Goal: Download file/media

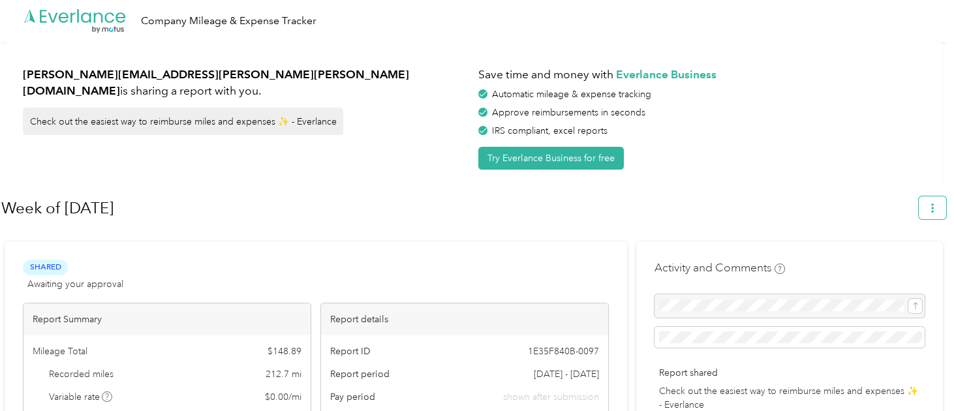
click at [940, 213] on button "button" at bounding box center [932, 207] width 27 height 23
click at [912, 262] on span "Download" at bounding box center [901, 269] width 43 height 14
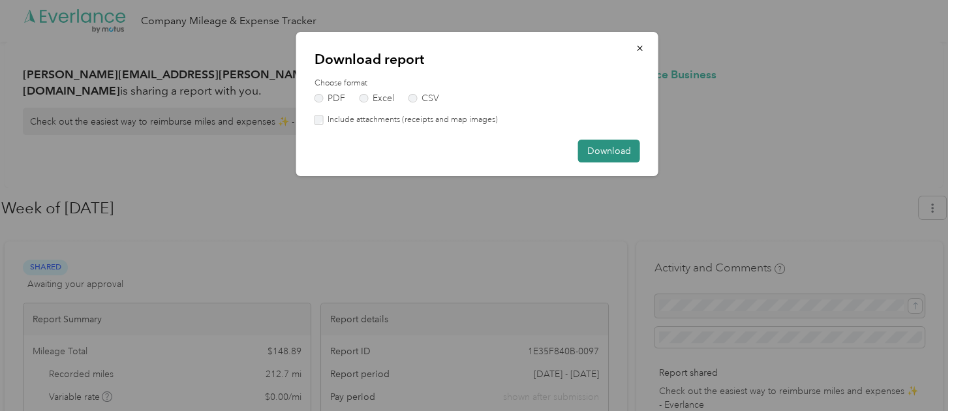
click at [617, 153] on button "Download" at bounding box center [609, 151] width 62 height 23
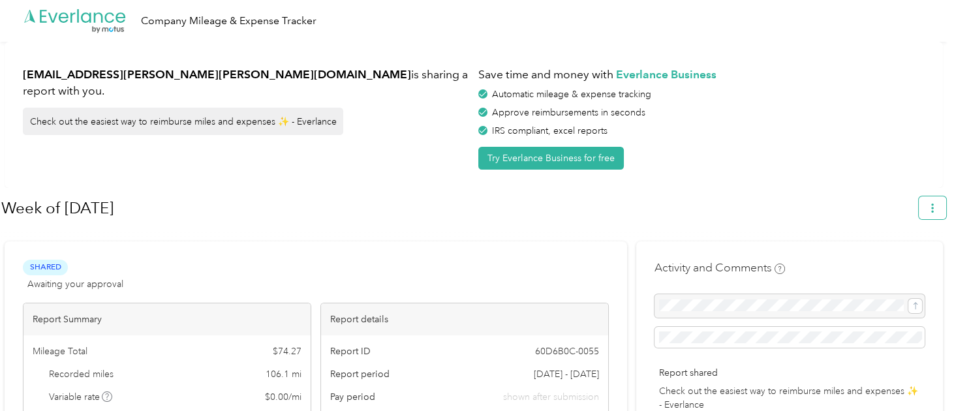
click at [934, 211] on icon "button" at bounding box center [932, 208] width 3 height 9
click at [889, 262] on span "Download" at bounding box center [901, 269] width 43 height 14
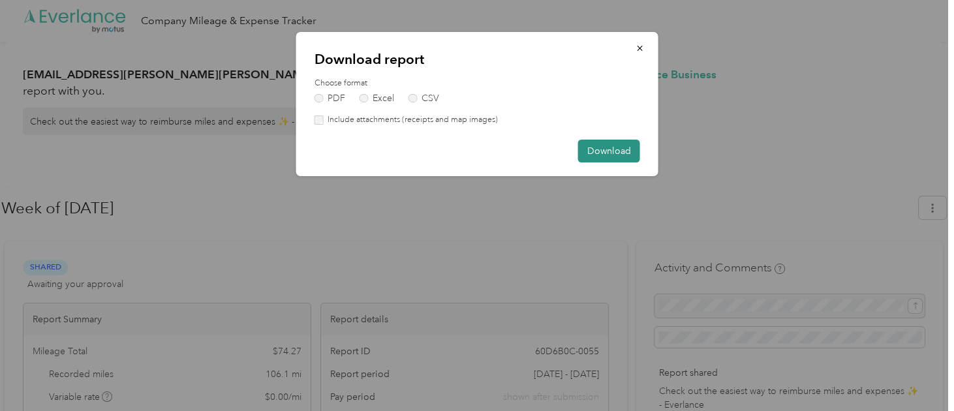
click at [589, 147] on button "Download" at bounding box center [609, 151] width 62 height 23
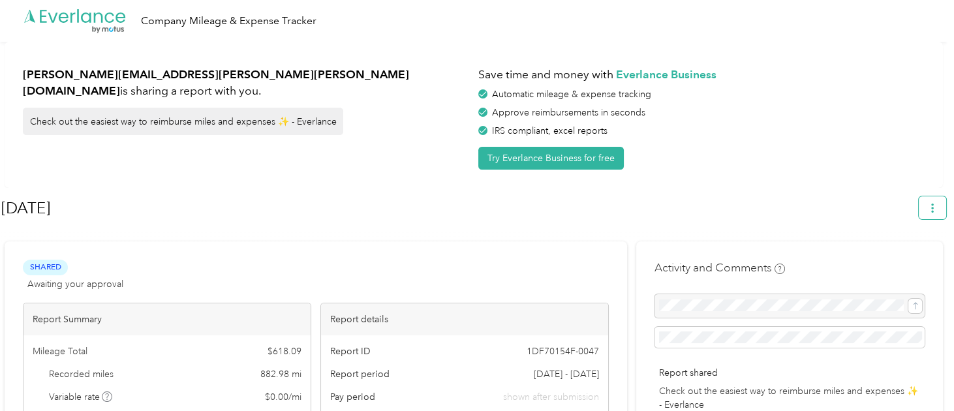
click at [930, 205] on button "button" at bounding box center [932, 207] width 27 height 23
click at [894, 262] on span "Download" at bounding box center [901, 269] width 43 height 14
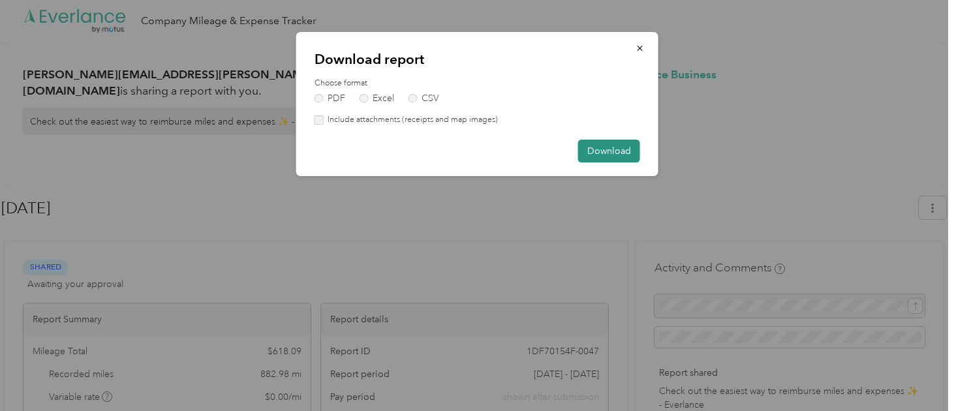
click at [602, 155] on button "Download" at bounding box center [609, 151] width 62 height 23
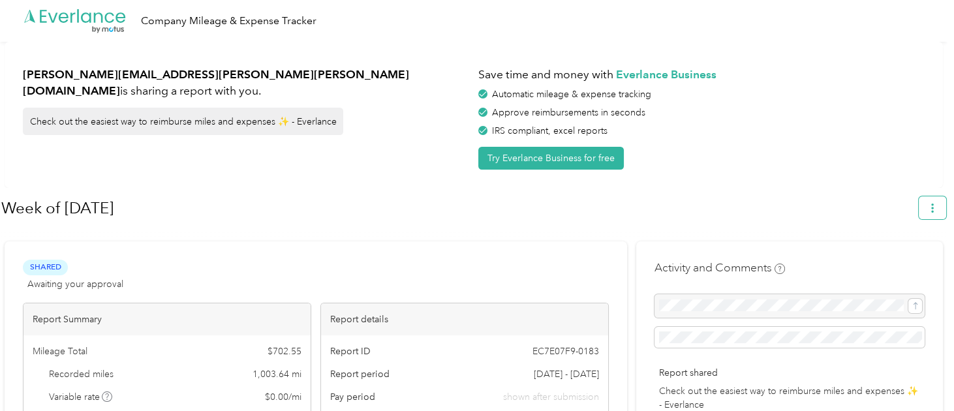
click at [937, 213] on button "button" at bounding box center [932, 207] width 27 height 23
click at [897, 258] on li "Download" at bounding box center [903, 269] width 90 height 23
click at [897, 262] on span "Download" at bounding box center [901, 269] width 43 height 14
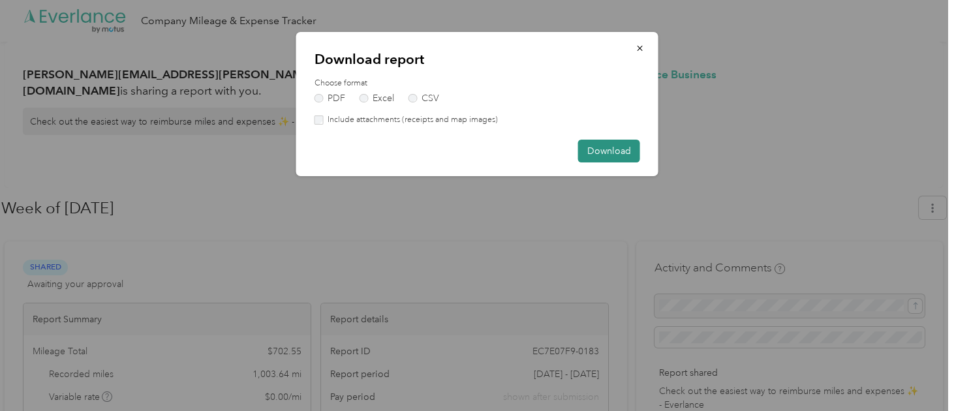
click at [611, 154] on button "Download" at bounding box center [609, 151] width 62 height 23
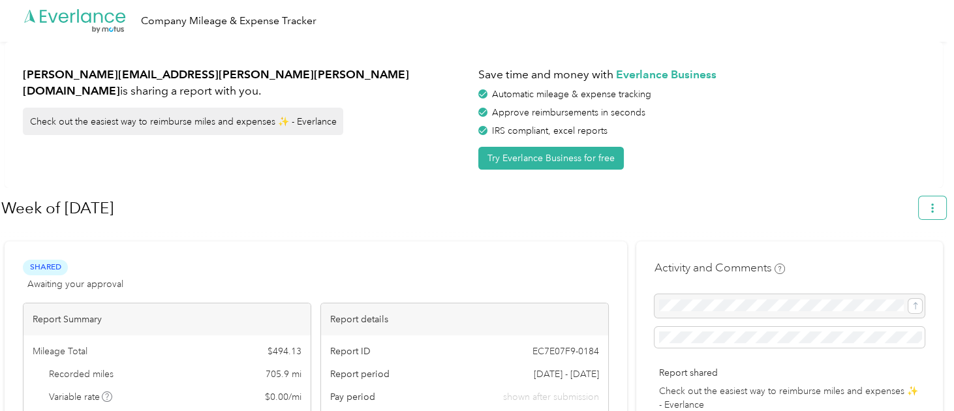
click at [935, 213] on button "button" at bounding box center [932, 207] width 27 height 23
click at [902, 262] on span "Download" at bounding box center [901, 269] width 43 height 14
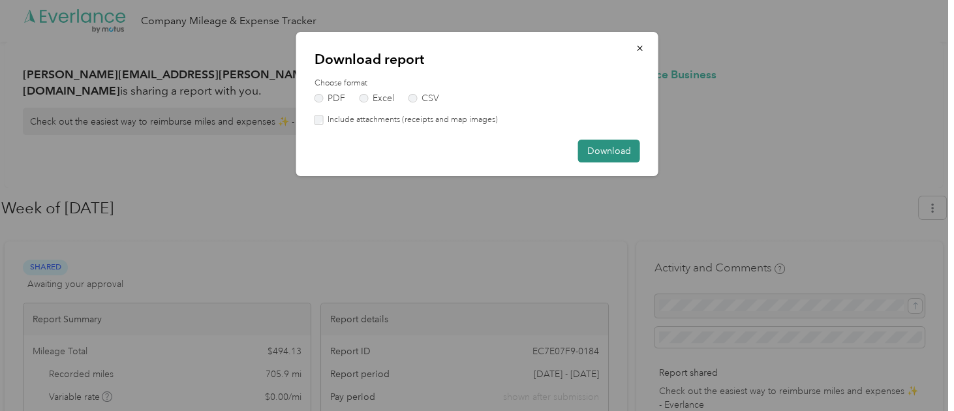
click at [615, 154] on button "Download" at bounding box center [609, 151] width 62 height 23
